Goal: Information Seeking & Learning: Learn about a topic

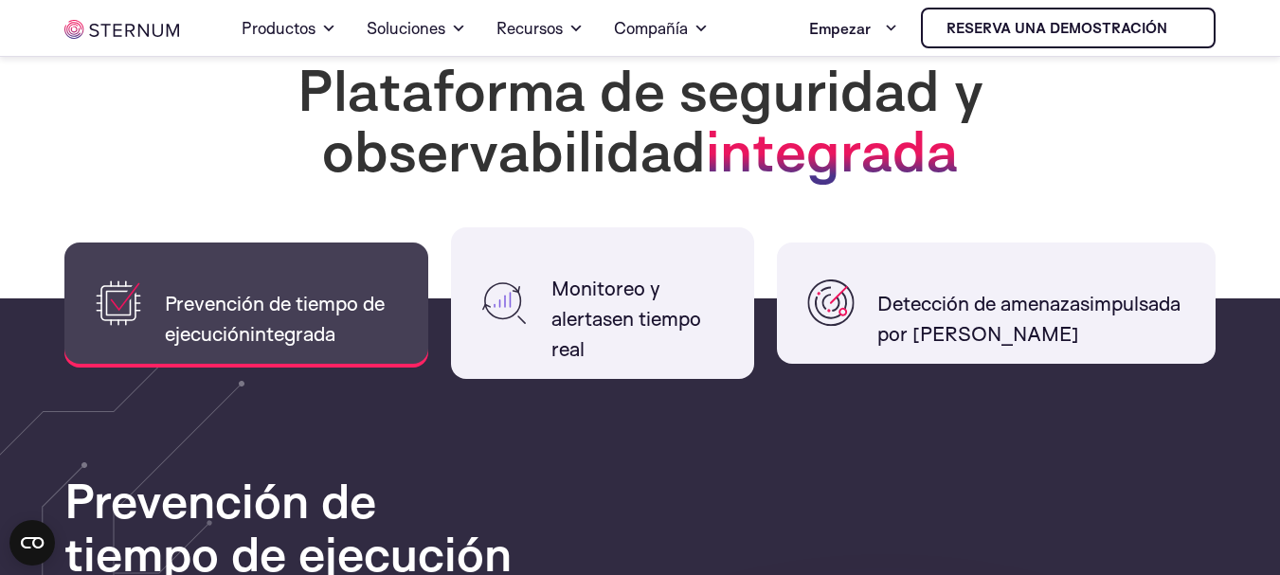
scroll to position [1401, 0]
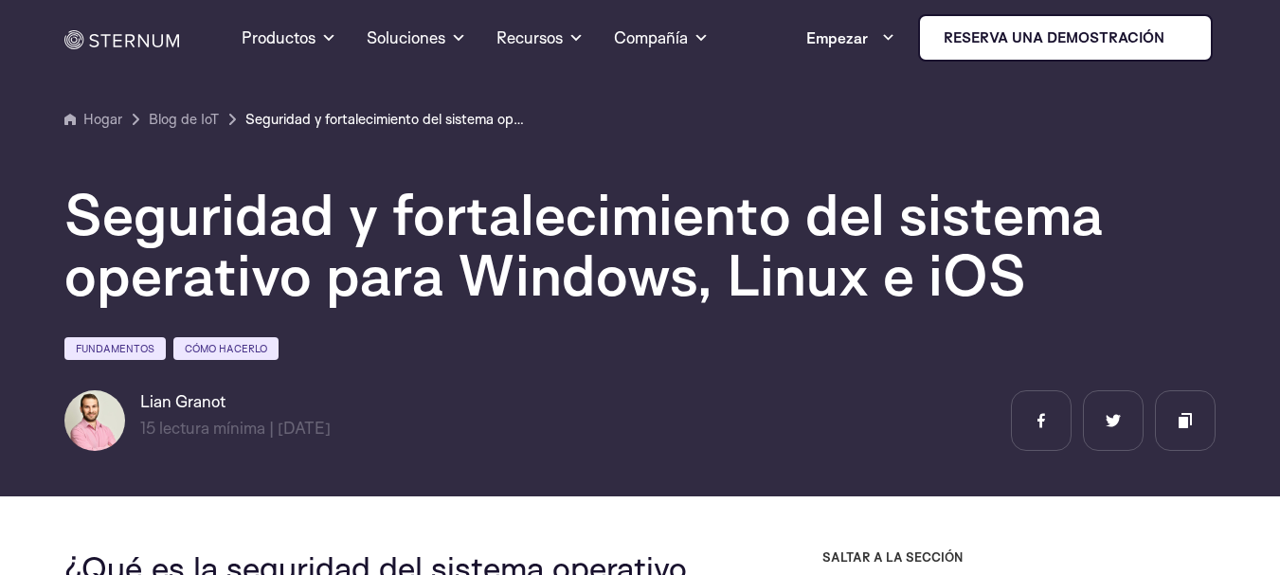
click at [173, 405] on font "Lian Granot" at bounding box center [182, 401] width 85 height 20
click at [99, 407] on img at bounding box center [94, 420] width 61 height 61
click at [84, 412] on img at bounding box center [94, 420] width 61 height 61
click at [88, 413] on img at bounding box center [94, 420] width 61 height 61
click at [144, 405] on font "Lian Granot" at bounding box center [182, 401] width 85 height 20
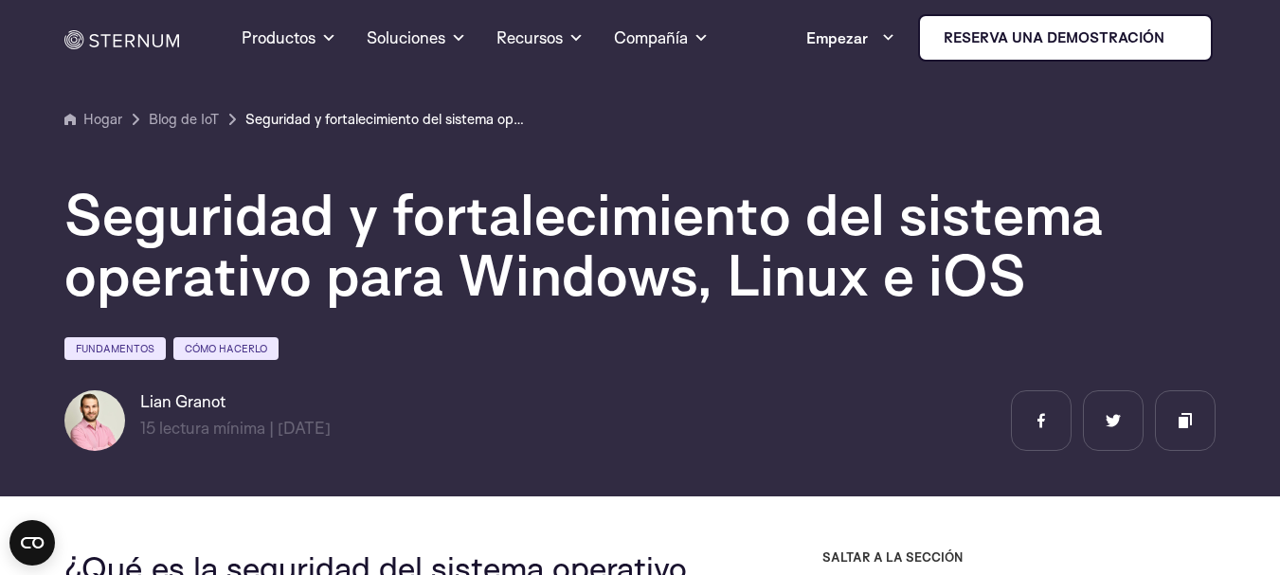
click at [147, 401] on font "Lian Granot" at bounding box center [182, 401] width 85 height 20
click at [261, 399] on h6 "Lian Granot" at bounding box center [235, 401] width 190 height 23
drag, startPoint x: 244, startPoint y: 398, endPoint x: 137, endPoint y: 407, distance: 107.5
click at [137, 407] on div "Lian Granot 15 lectura mínima | 09/09/2024 min lectura |" at bounding box center [230, 420] width 332 height 61
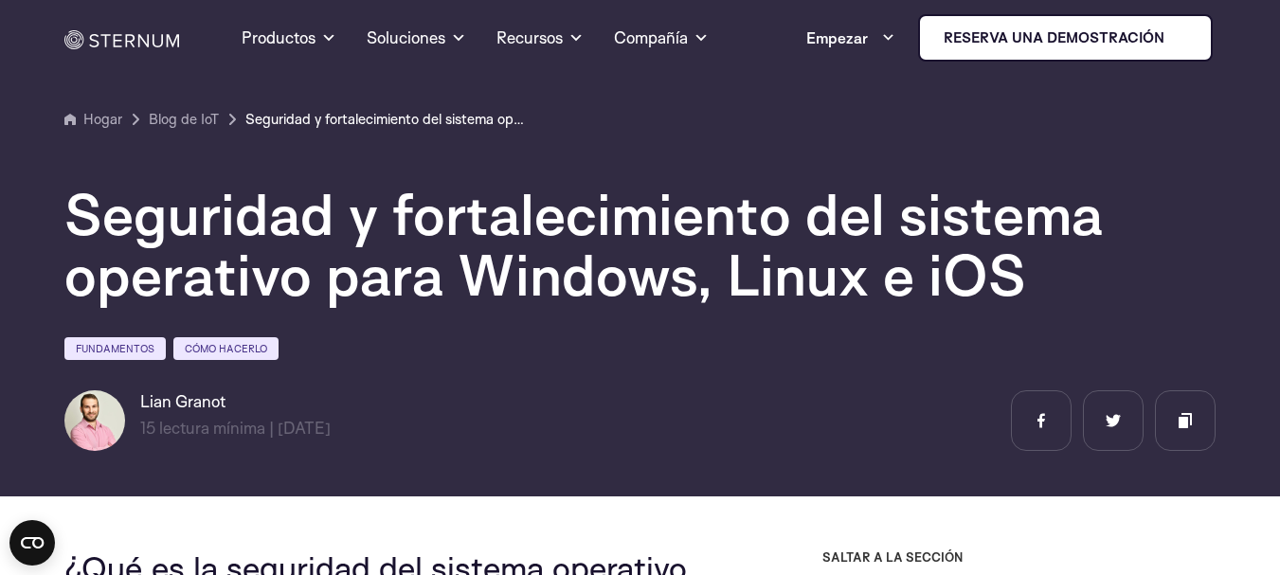
copy font "Lian Granot"
drag, startPoint x: 186, startPoint y: 40, endPoint x: 89, endPoint y: 53, distance: 97.5
click at [89, 53] on div "Hogar Productos Plataforma del esternón Protección de memoria incorporada, visi…" at bounding box center [640, 38] width 1152 height 76
